Goal: Information Seeking & Learning: Learn about a topic

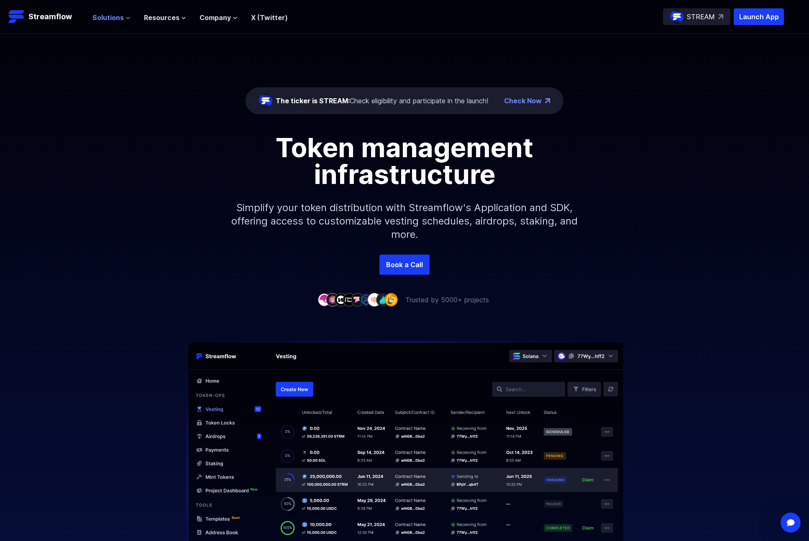
click at [115, 20] on span "Solutions" at bounding box center [107, 18] width 31 height 10
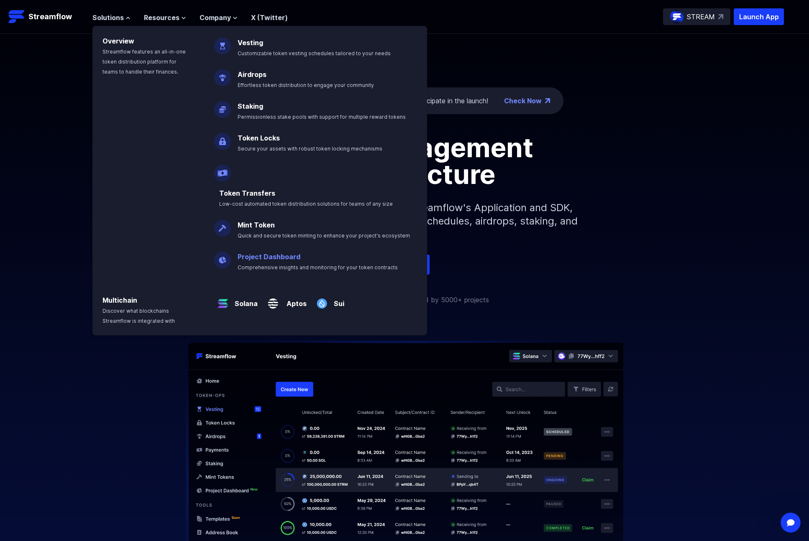
click at [274, 253] on link "Project Dashboard" at bounding box center [269, 257] width 63 height 8
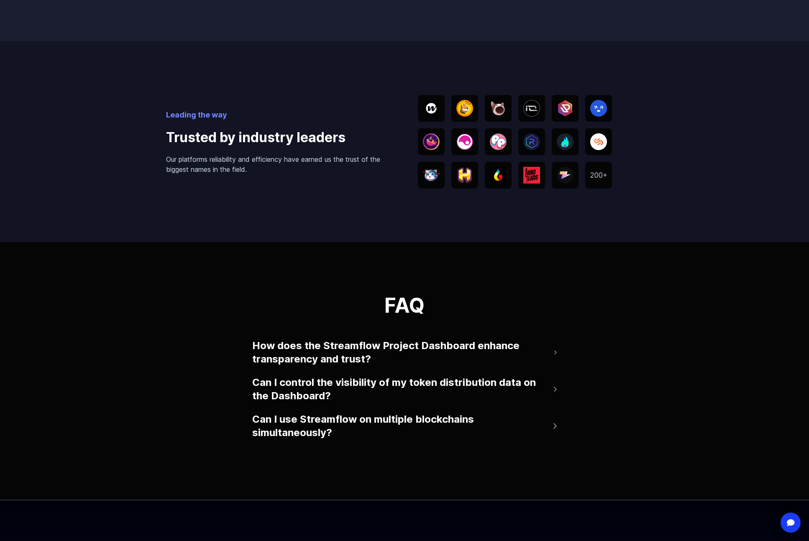
scroll to position [1620, 0]
click at [463, 345] on button "How does the Streamflow Project Dashboard enhance transparency and trust?" at bounding box center [404, 351] width 304 height 33
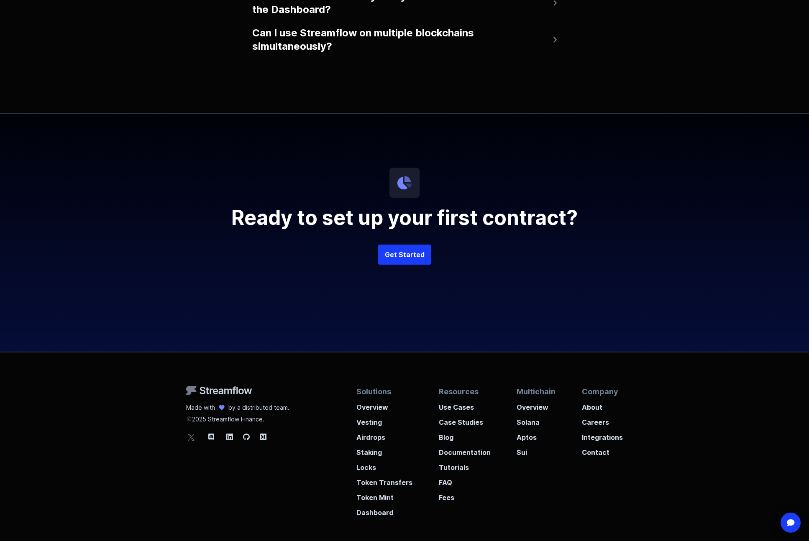
scroll to position [2101, 0]
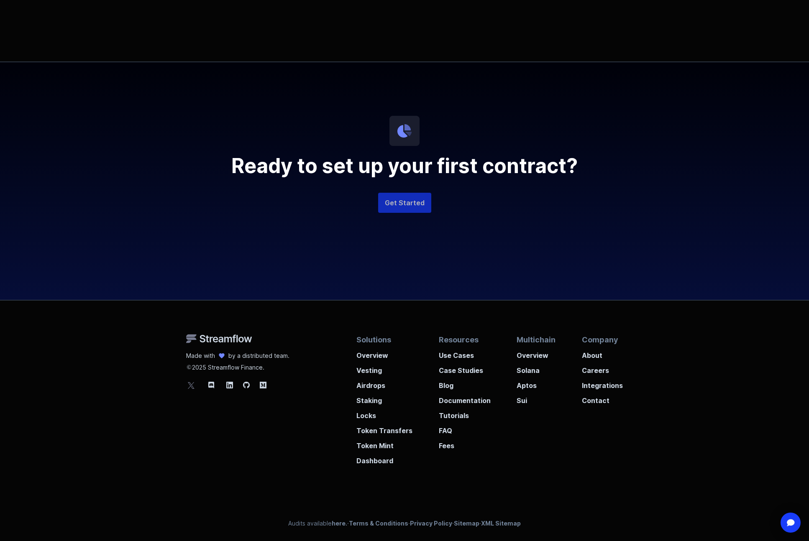
click at [409, 202] on link "Get Started" at bounding box center [404, 203] width 53 height 20
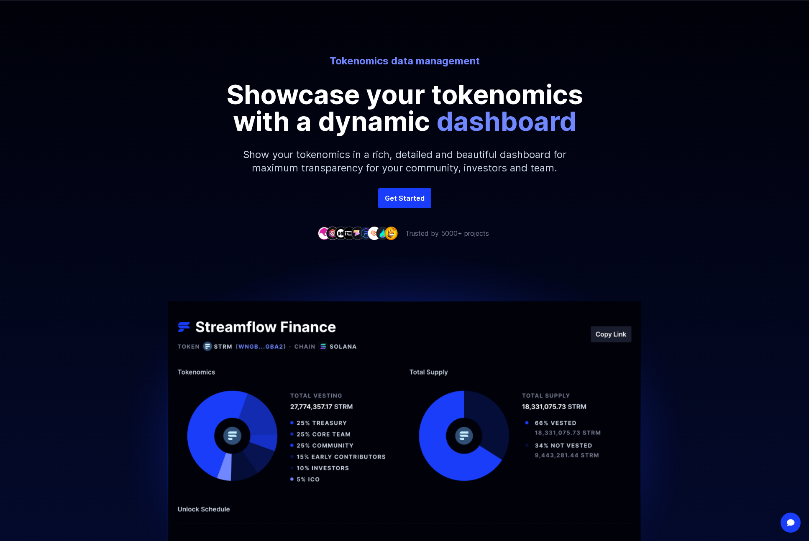
scroll to position [0, 0]
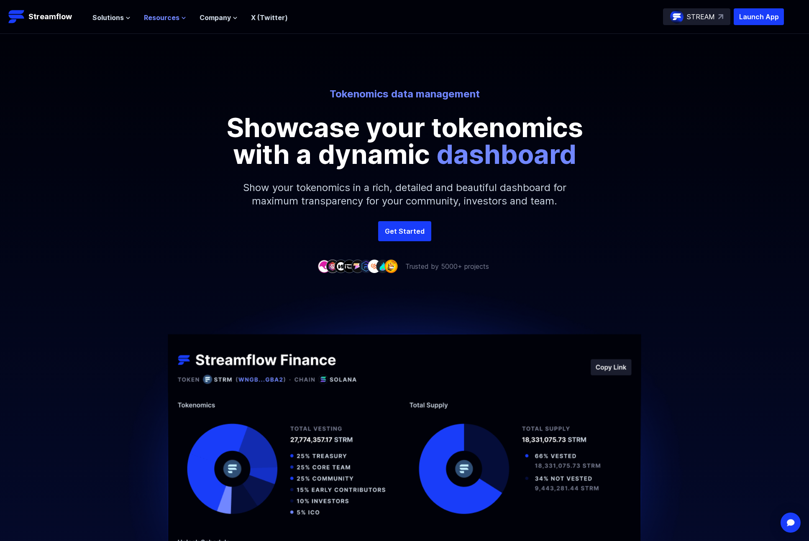
click at [158, 21] on span "Resources" at bounding box center [162, 18] width 36 height 10
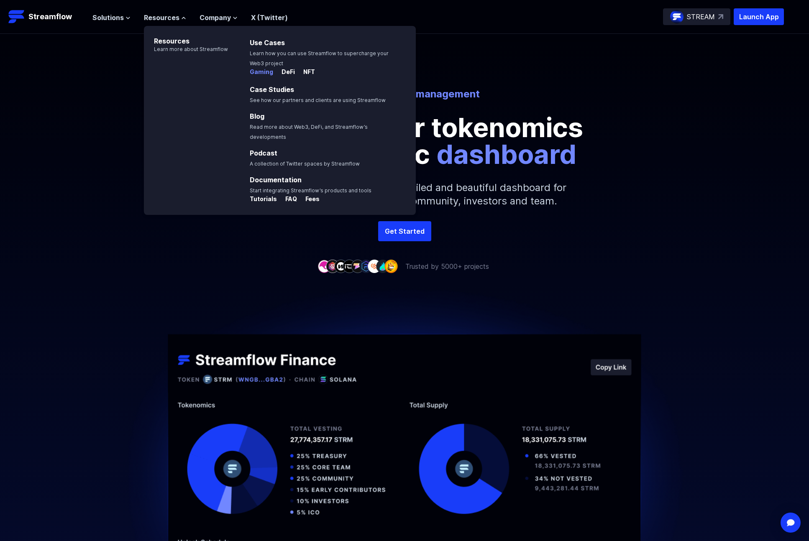
click at [257, 69] on p "Gaming" at bounding box center [261, 72] width 23 height 8
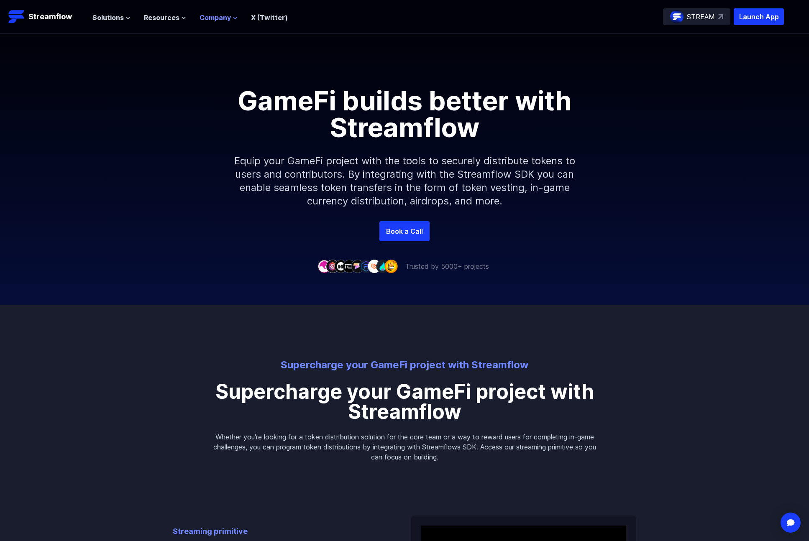
click at [222, 18] on span "Company" at bounding box center [214, 18] width 31 height 10
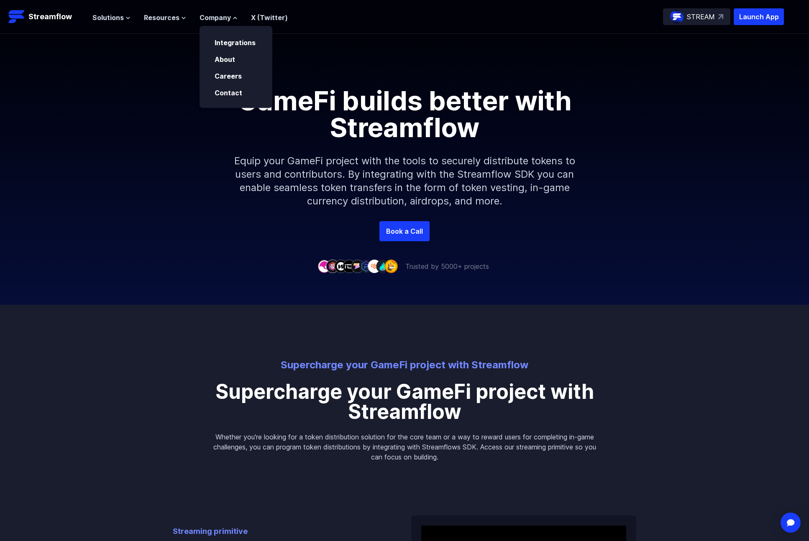
click at [262, 19] on link "X (Twitter)" at bounding box center [269, 17] width 37 height 8
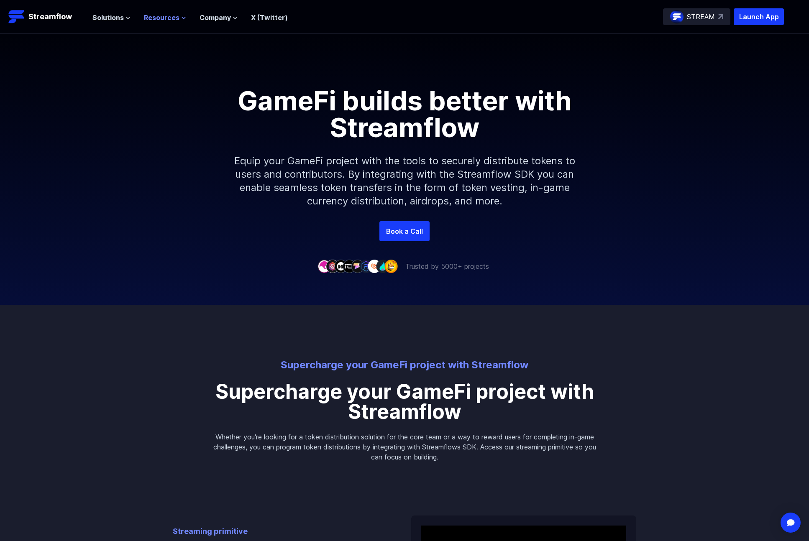
click at [169, 21] on span "Resources" at bounding box center [162, 18] width 36 height 10
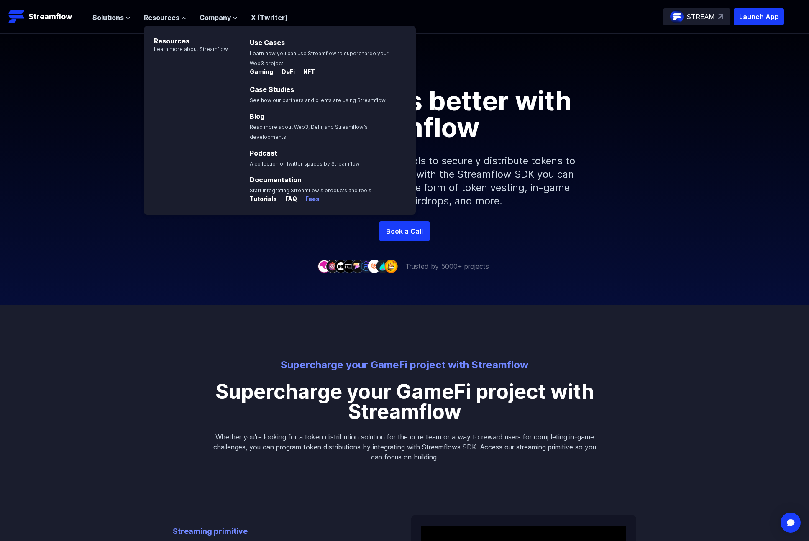
click at [308, 195] on p "Fees" at bounding box center [309, 199] width 21 height 8
